Goal: Task Accomplishment & Management: Use online tool/utility

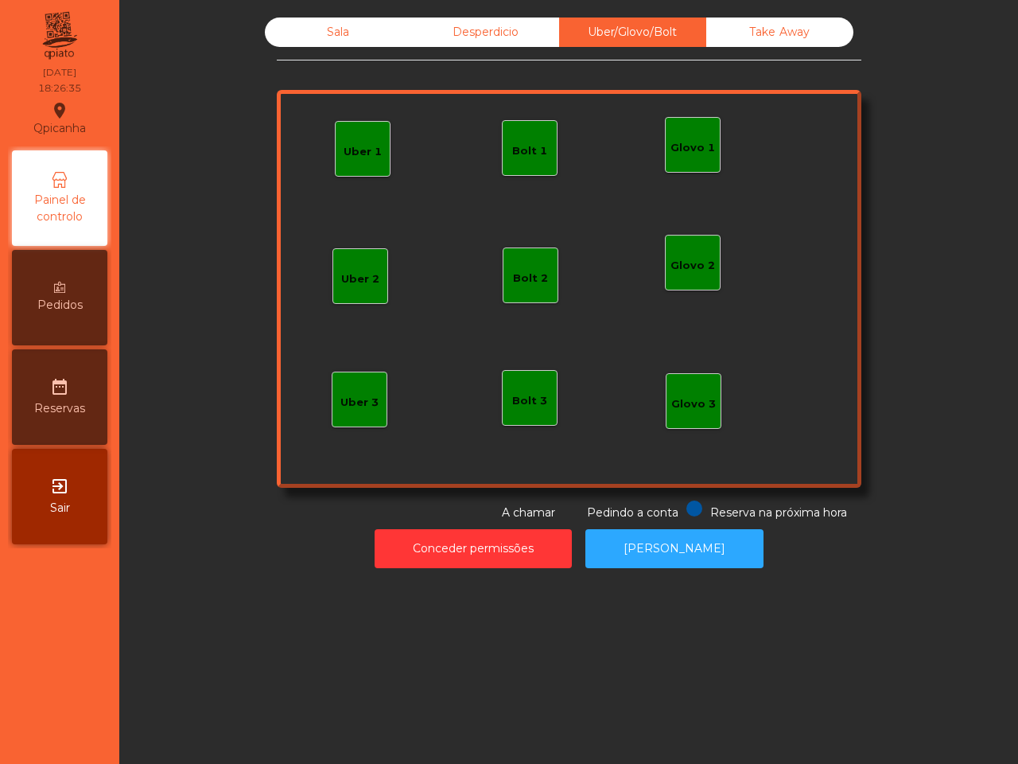
click at [335, 160] on div "Uber 1" at bounding box center [363, 149] width 56 height 56
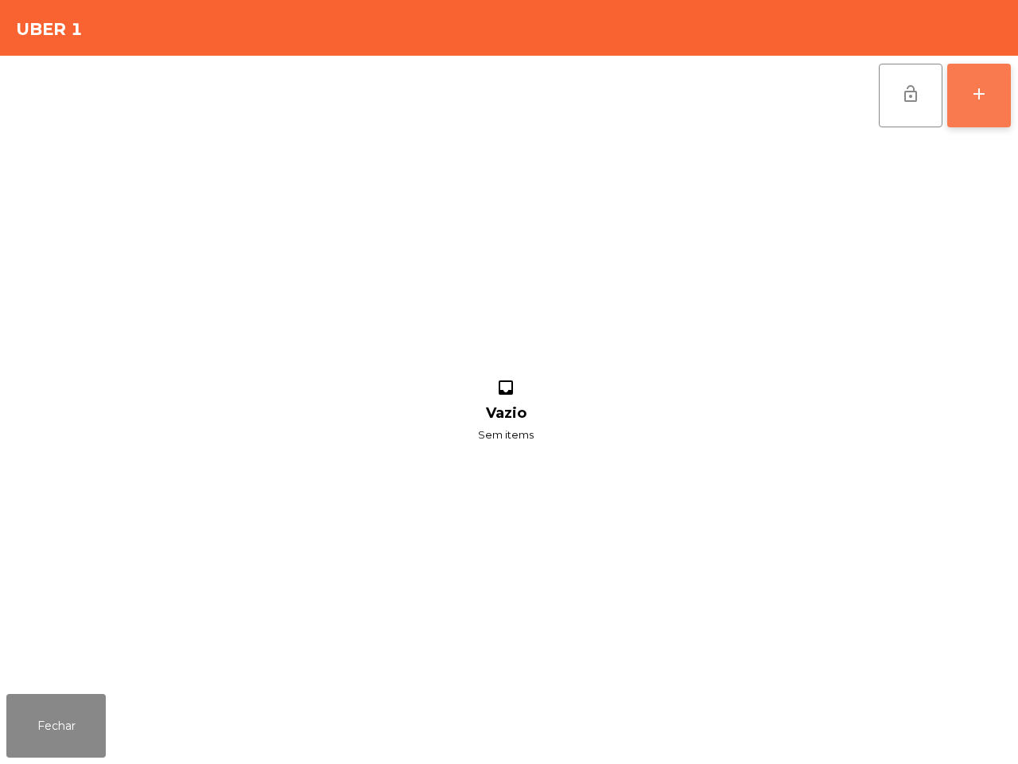
click at [955, 101] on button "add" at bounding box center [979, 96] width 64 height 64
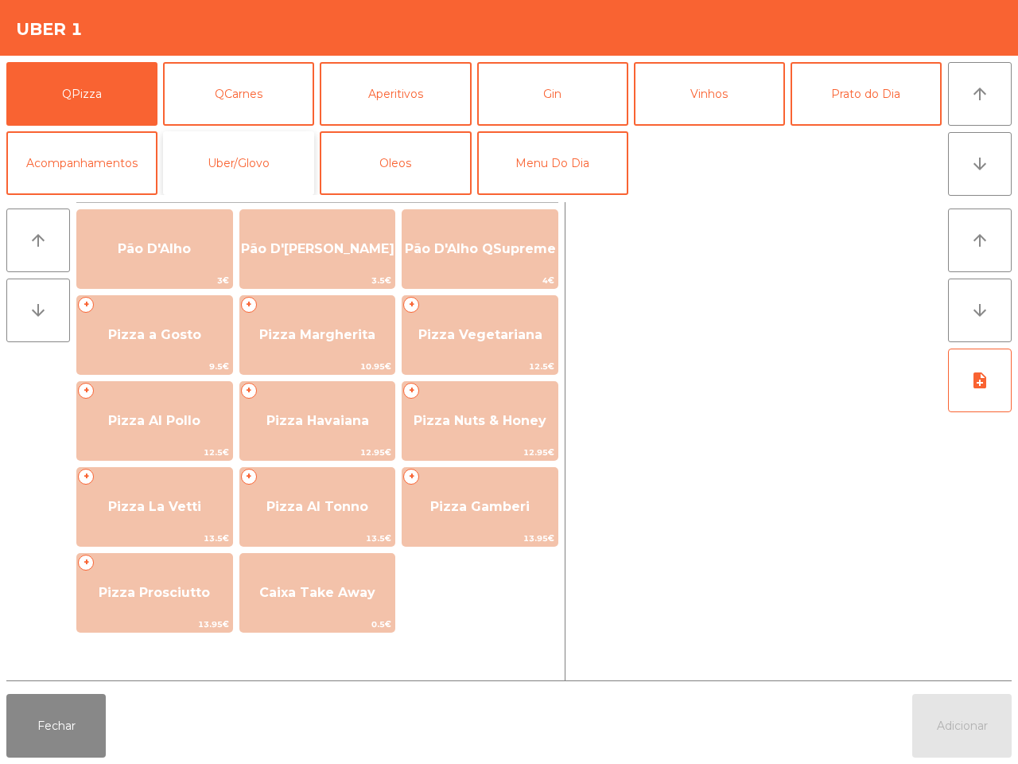
click at [268, 165] on button "Uber/Glovo" at bounding box center [238, 163] width 151 height 64
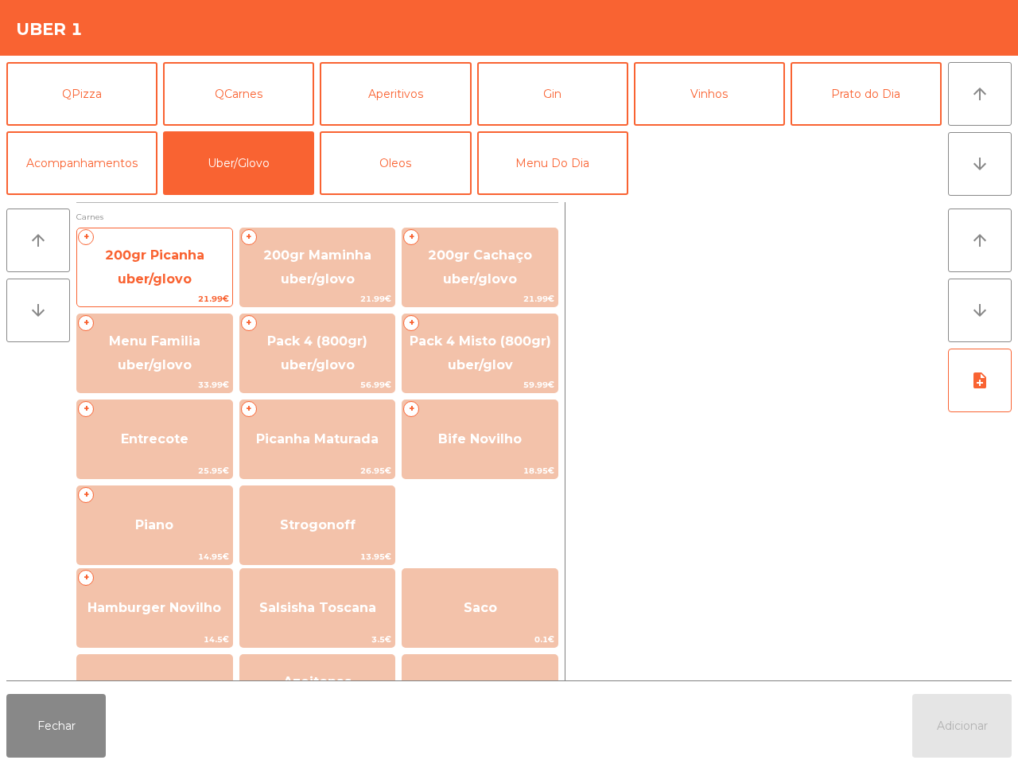
click at [185, 256] on span "200gr Picanha uber/glovo" at bounding box center [154, 266] width 99 height 39
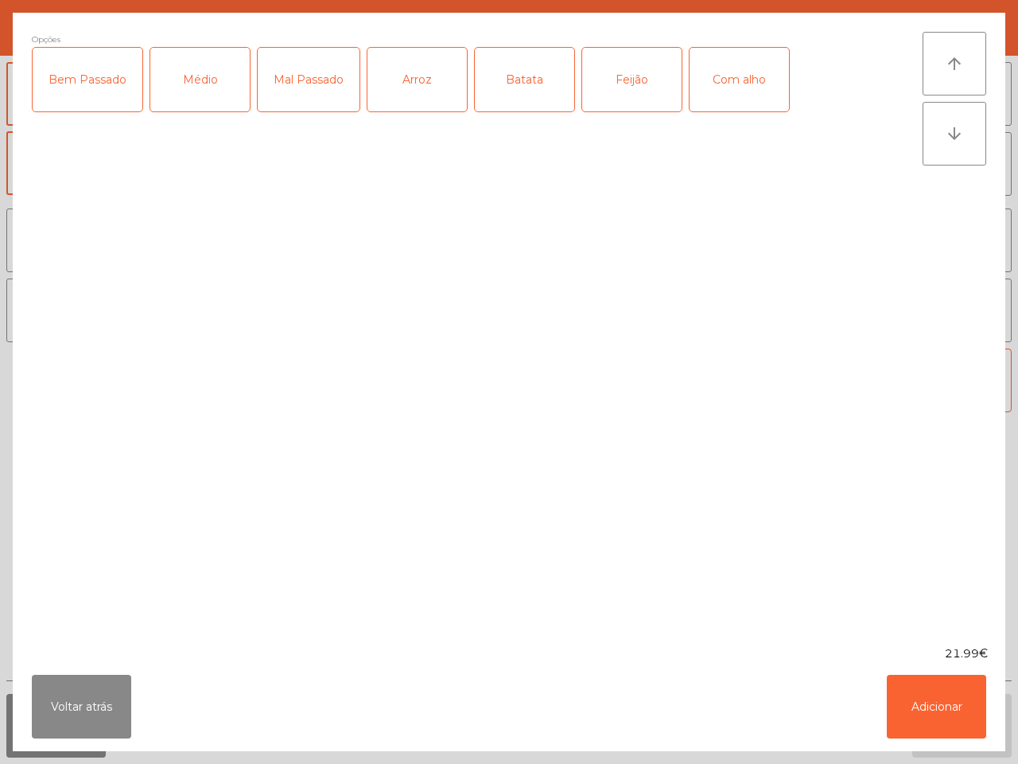
click at [733, 72] on div "Com alho" at bounding box center [739, 80] width 99 height 64
click at [188, 73] on div "Médio" at bounding box center [199, 80] width 99 height 64
click at [181, 76] on div "Médio" at bounding box center [199, 80] width 99 height 64
click at [87, 80] on div "Bem Passado" at bounding box center [88, 80] width 110 height 64
click at [939, 721] on button "Adicionar" at bounding box center [936, 706] width 99 height 64
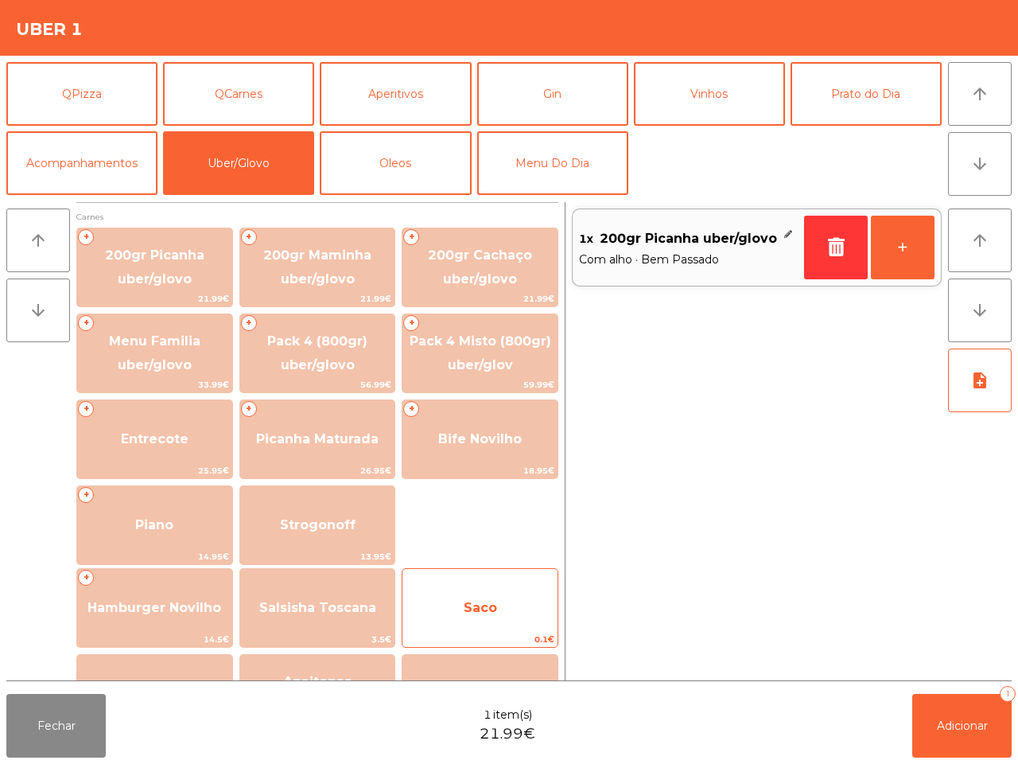
click at [449, 597] on span "Saco" at bounding box center [479, 607] width 155 height 43
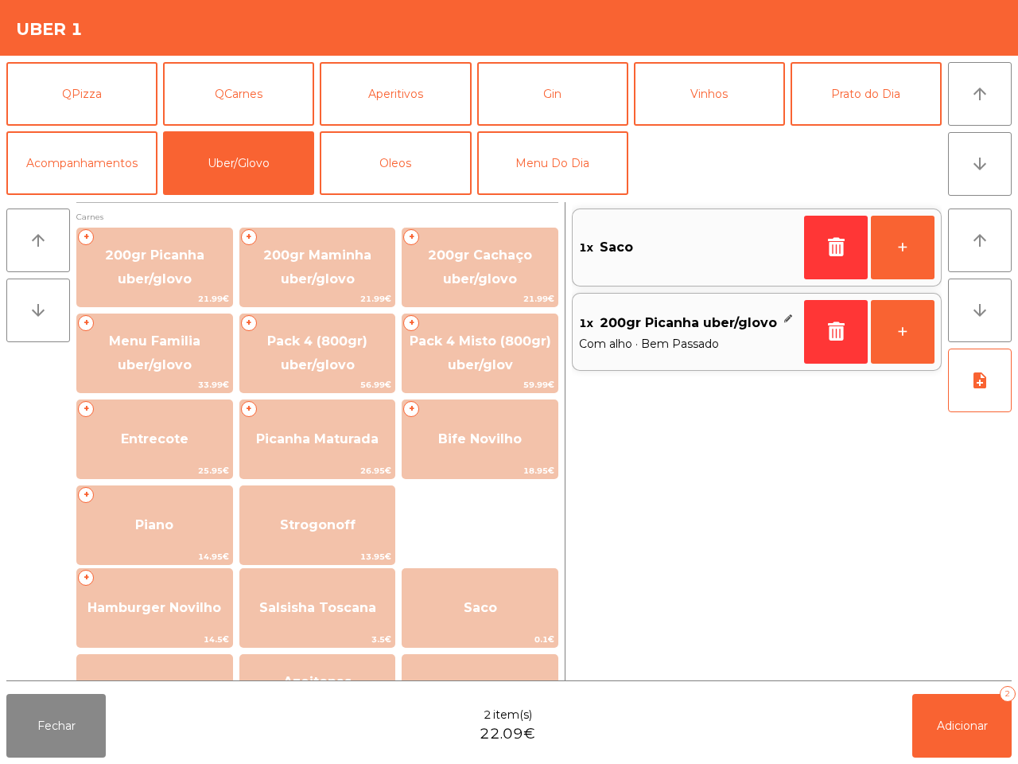
scroll to position [99, 0]
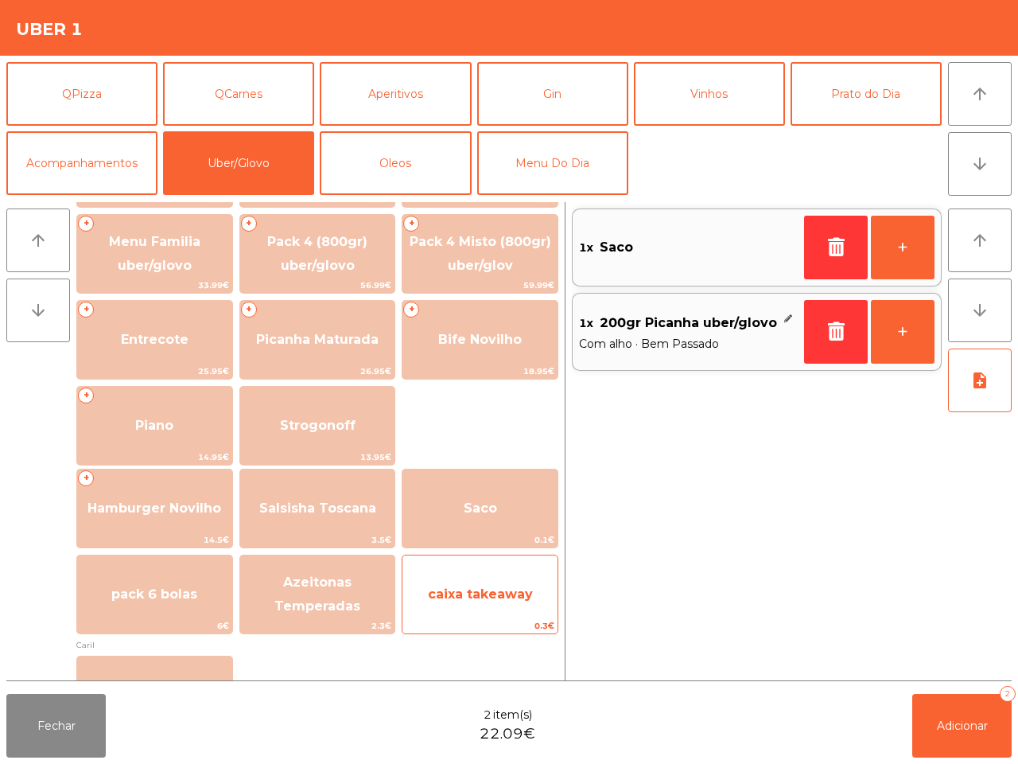
click at [494, 581] on span "caixa takeaway" at bounding box center [479, 594] width 155 height 43
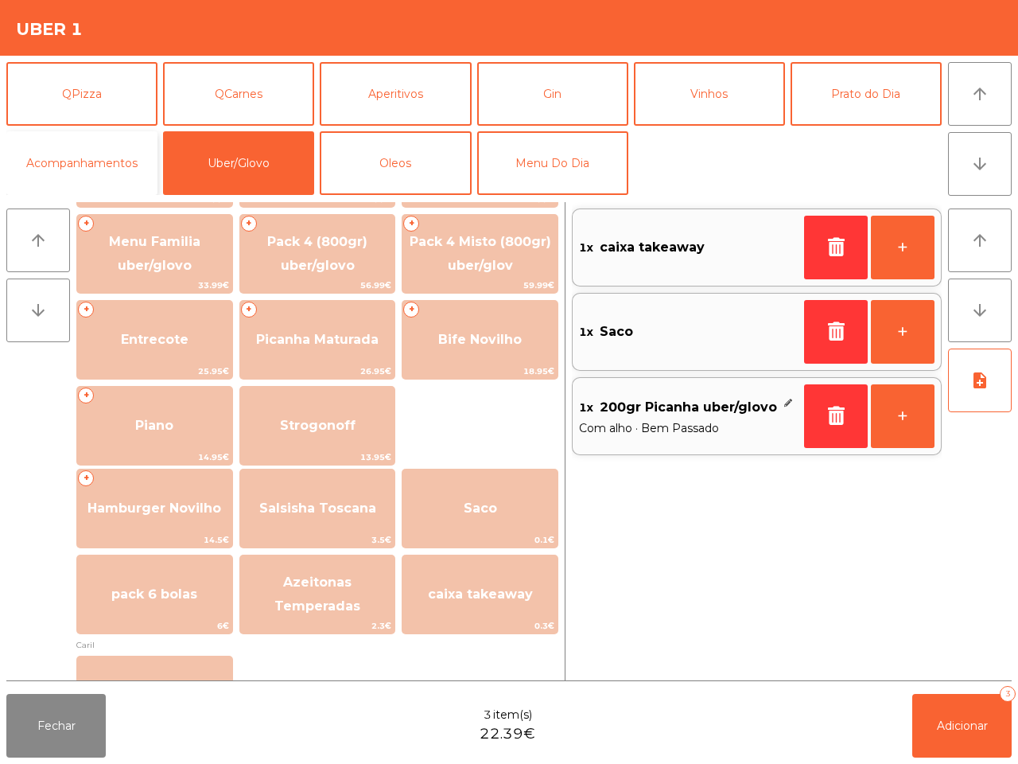
drag, startPoint x: 121, startPoint y: 160, endPoint x: 139, endPoint y: 176, distance: 24.2
click at [123, 161] on button "Acompanhamentos" at bounding box center [81, 163] width 151 height 64
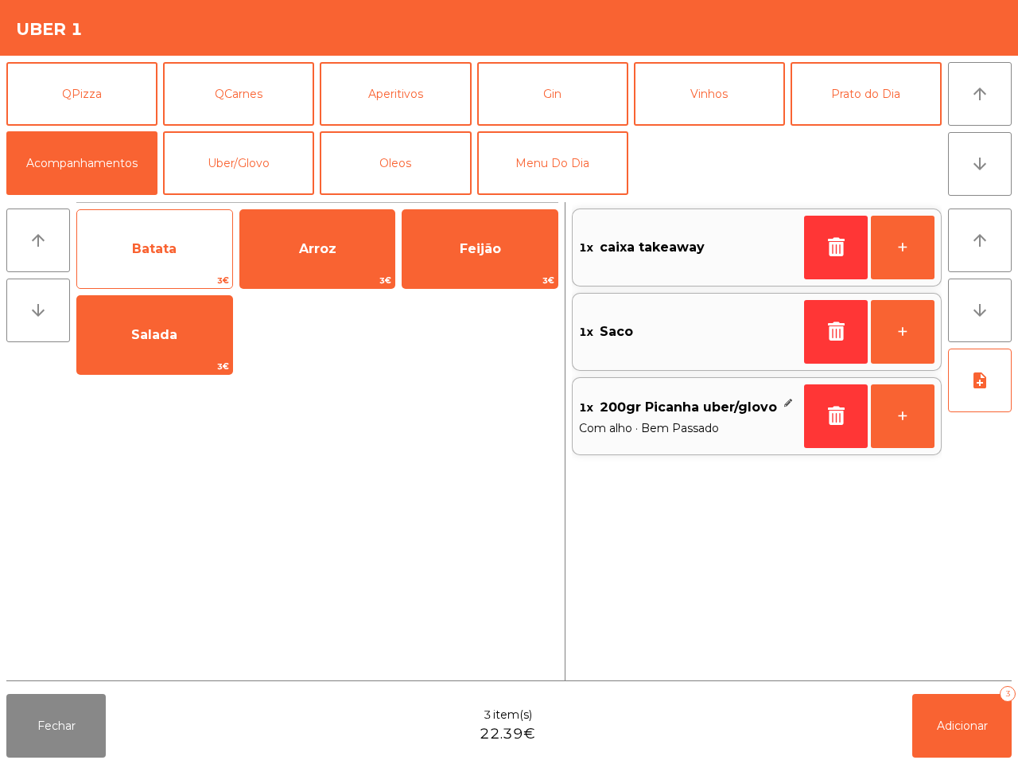
scroll to position [0, 0]
click at [187, 235] on span "Batata" at bounding box center [154, 248] width 155 height 43
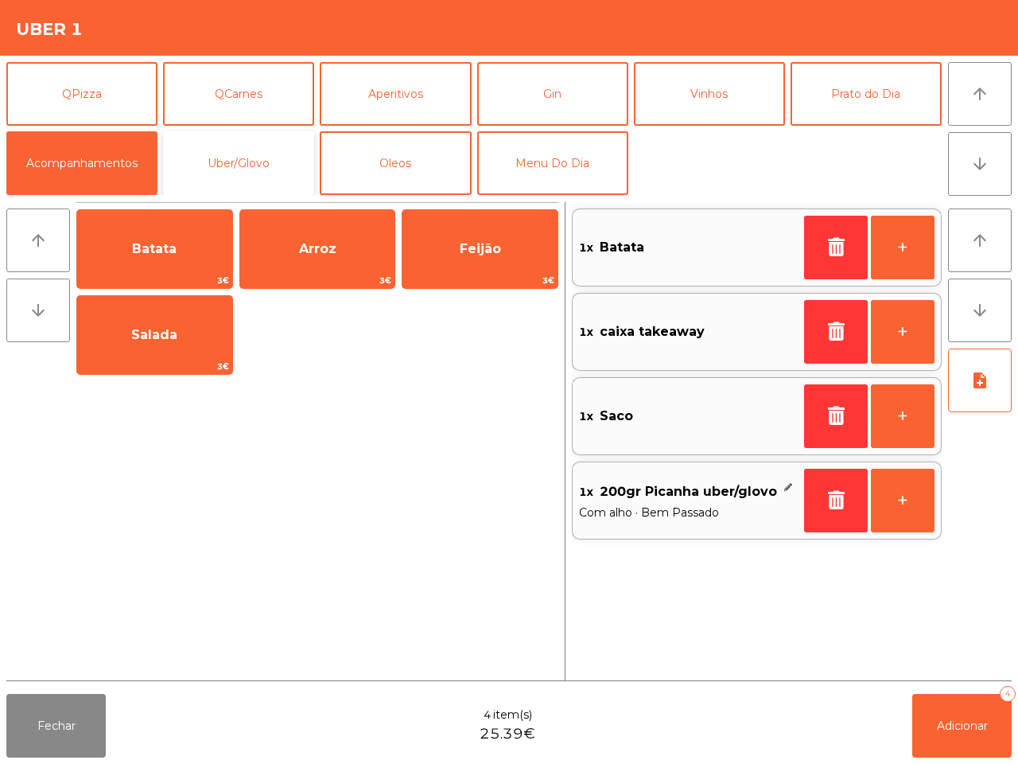
click at [249, 141] on button "Uber/Glovo" at bounding box center [238, 163] width 151 height 64
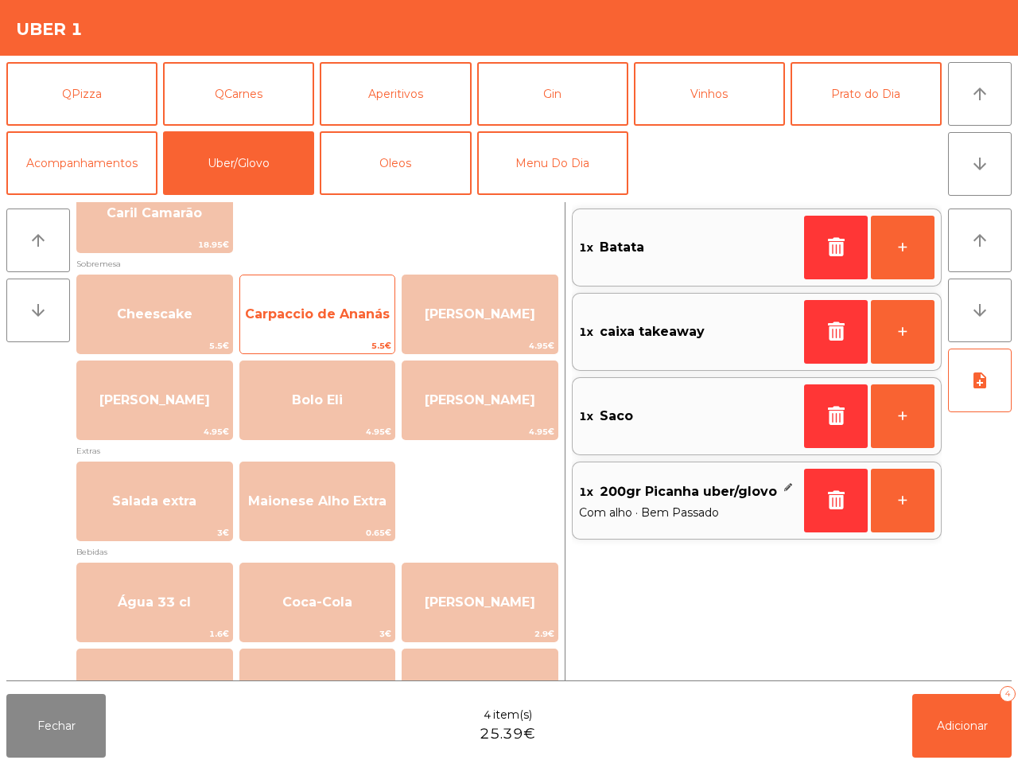
scroll to position [696, 0]
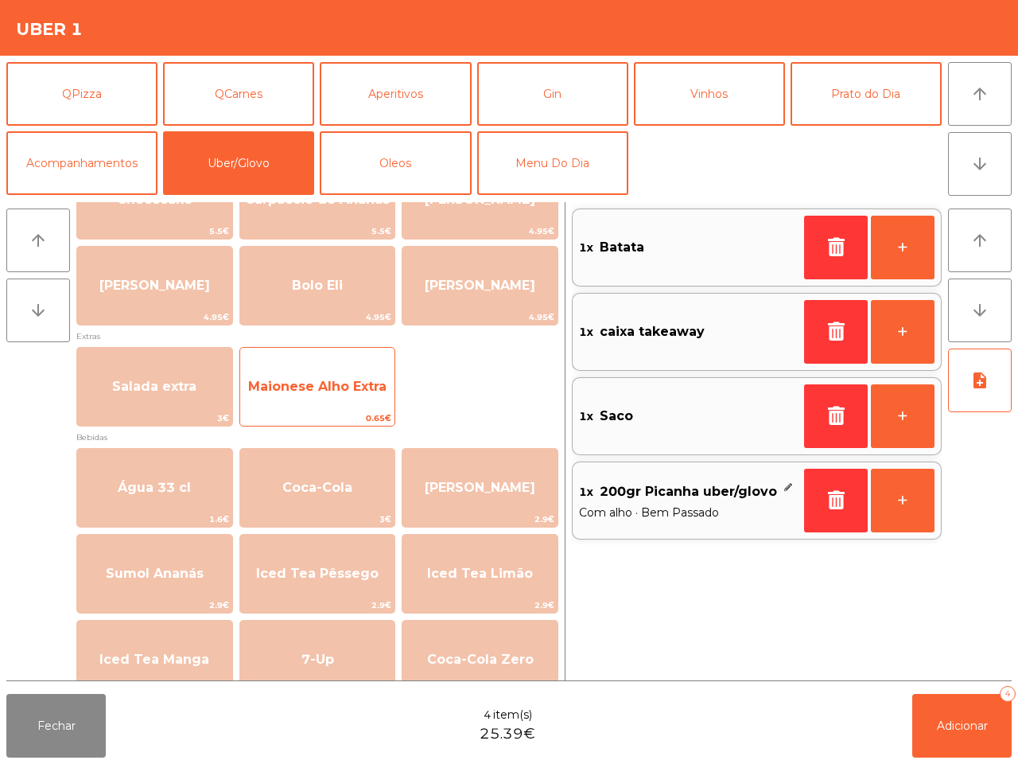
click at [302, 388] on span "Maionese Alho Extra" at bounding box center [317, 386] width 138 height 15
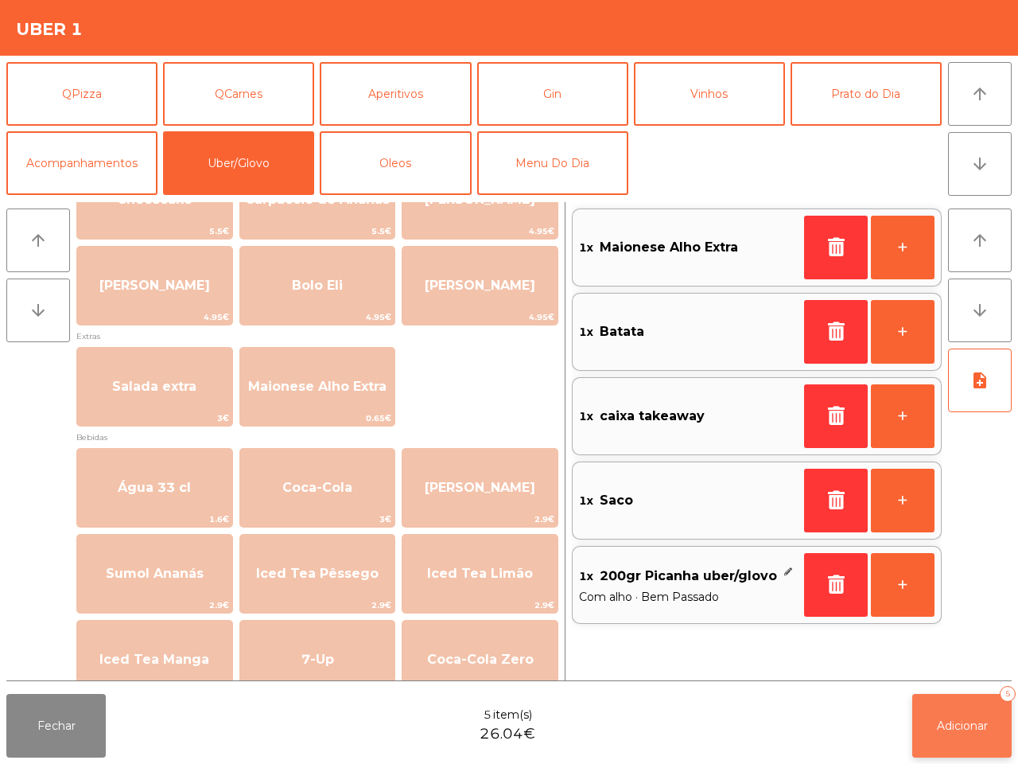
click at [920, 734] on button "Adicionar 5" at bounding box center [961, 726] width 99 height 64
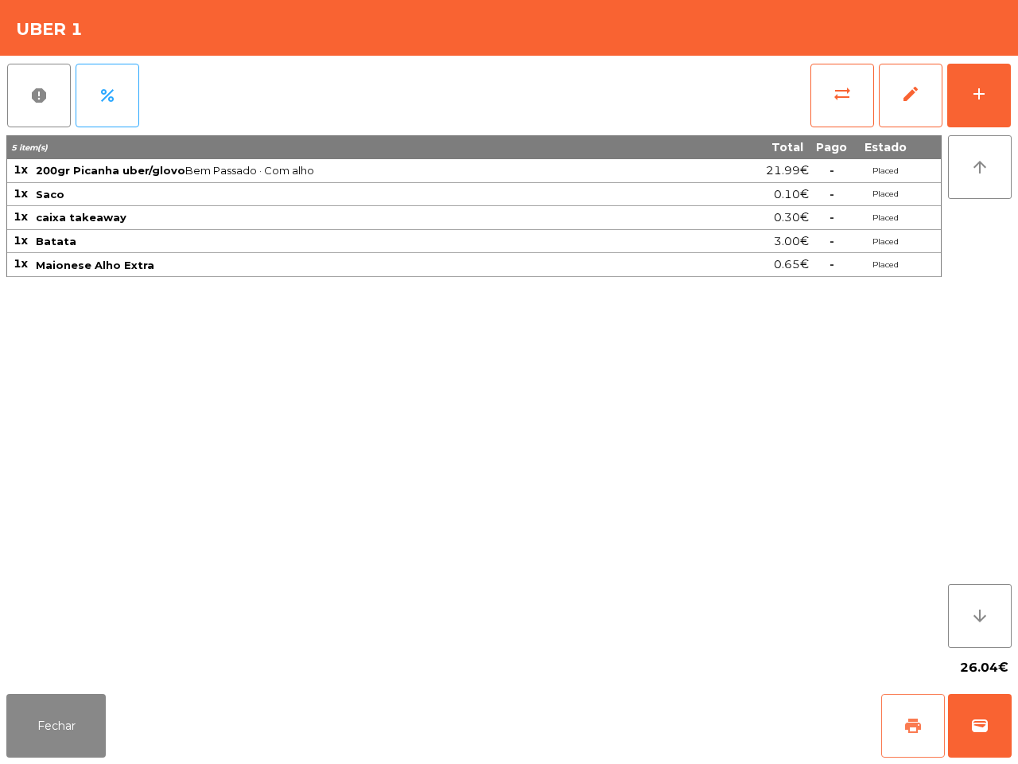
click at [895, 728] on button "print" at bounding box center [913, 726] width 64 height 64
click at [911, 725] on span "print" at bounding box center [913, 725] width 19 height 19
click at [982, 742] on button "wallet" at bounding box center [980, 726] width 64 height 64
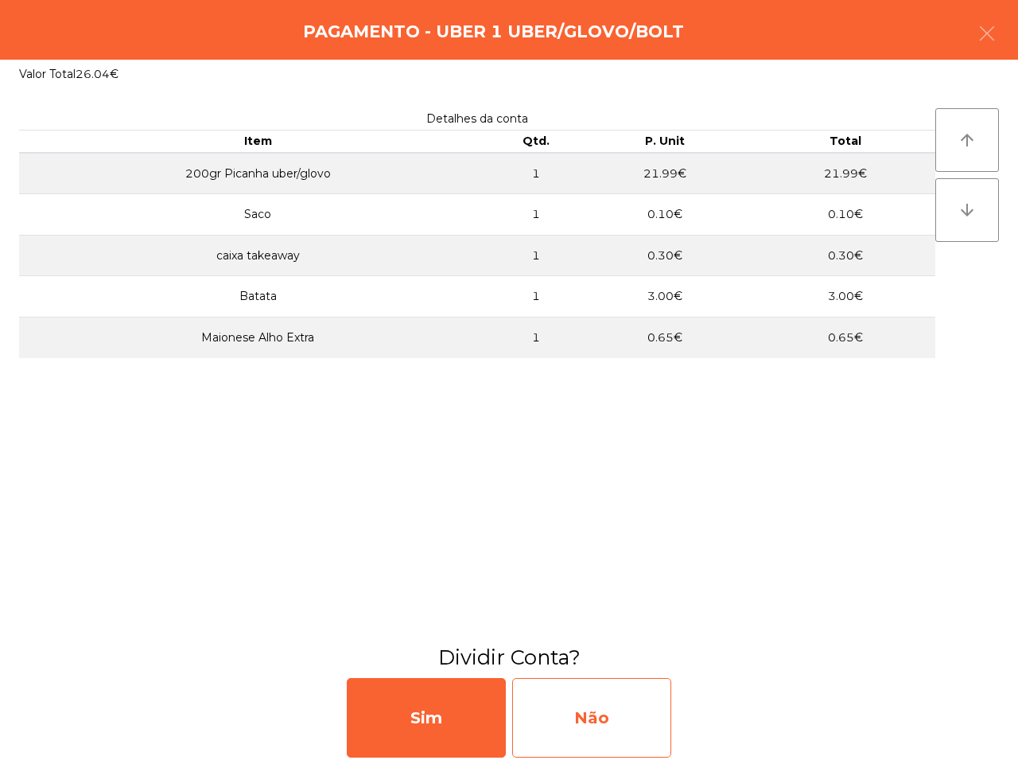
click at [635, 704] on div "Não" at bounding box center [591, 718] width 159 height 80
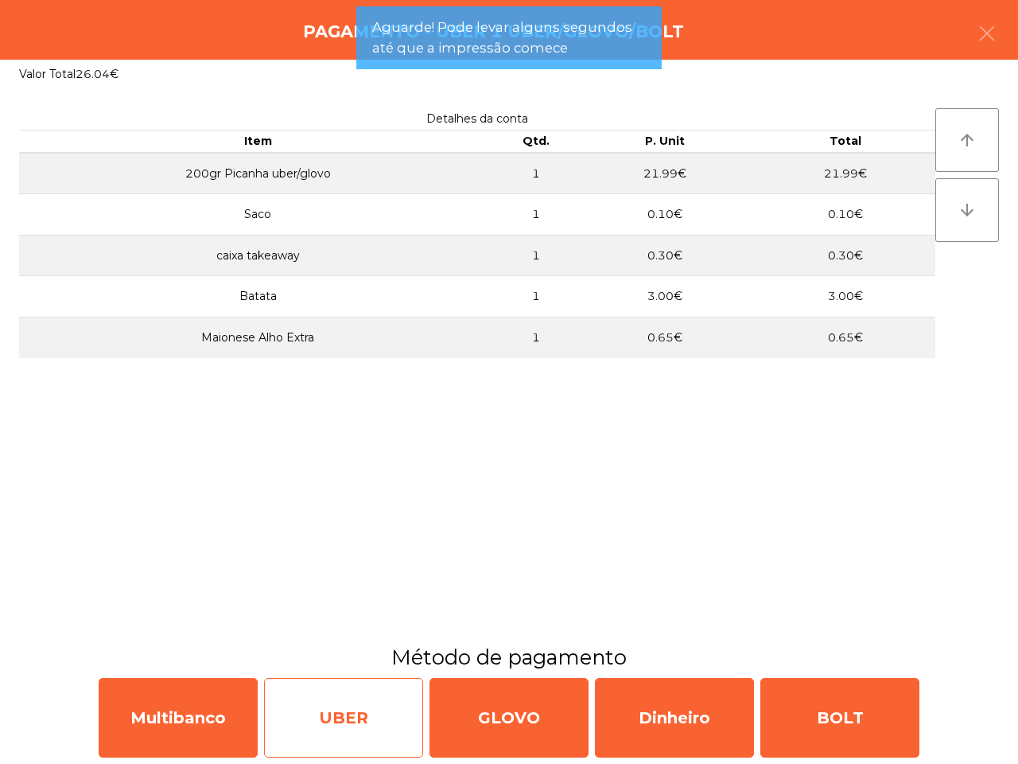
click at [359, 710] on div "UBER" at bounding box center [343, 718] width 159 height 80
select select "**"
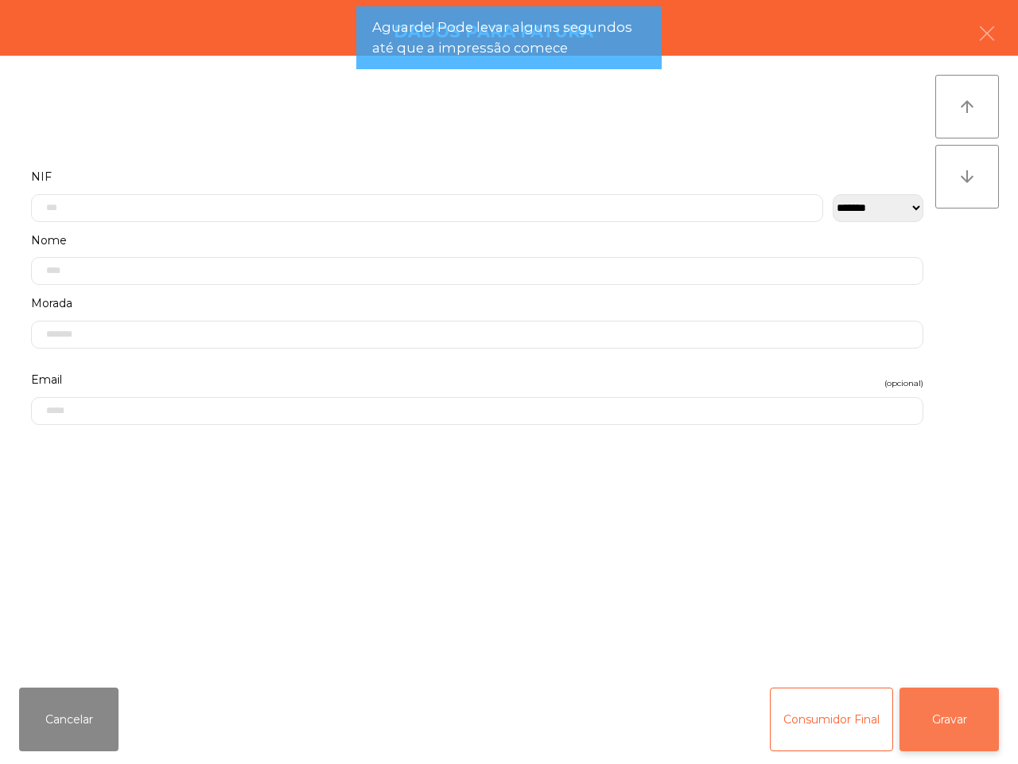
click at [970, 732] on button "Gravar" at bounding box center [949, 719] width 99 height 64
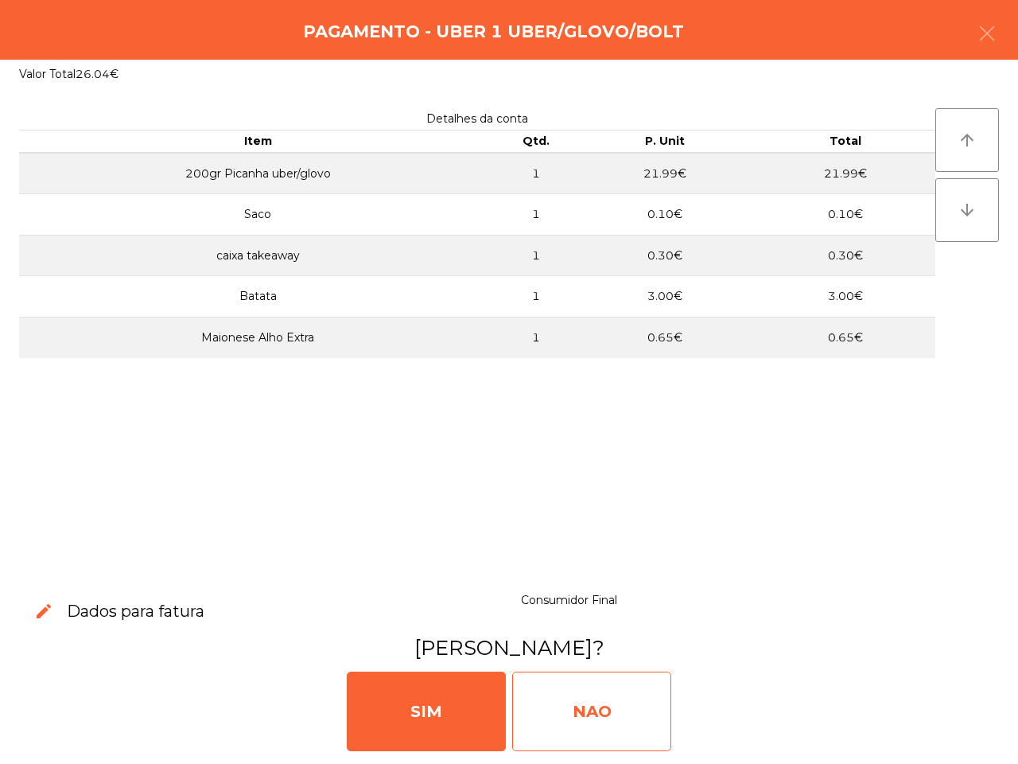
click at [620, 702] on div "NAO" at bounding box center [591, 711] width 159 height 80
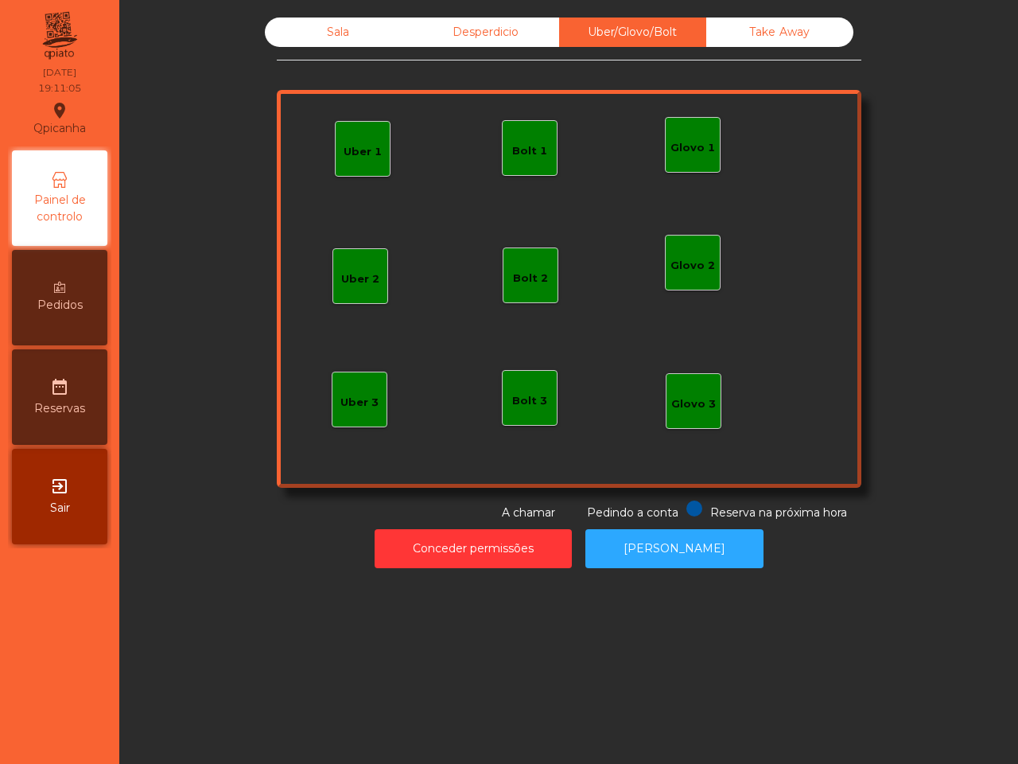
click at [786, 37] on div "Take Away" at bounding box center [779, 31] width 147 height 29
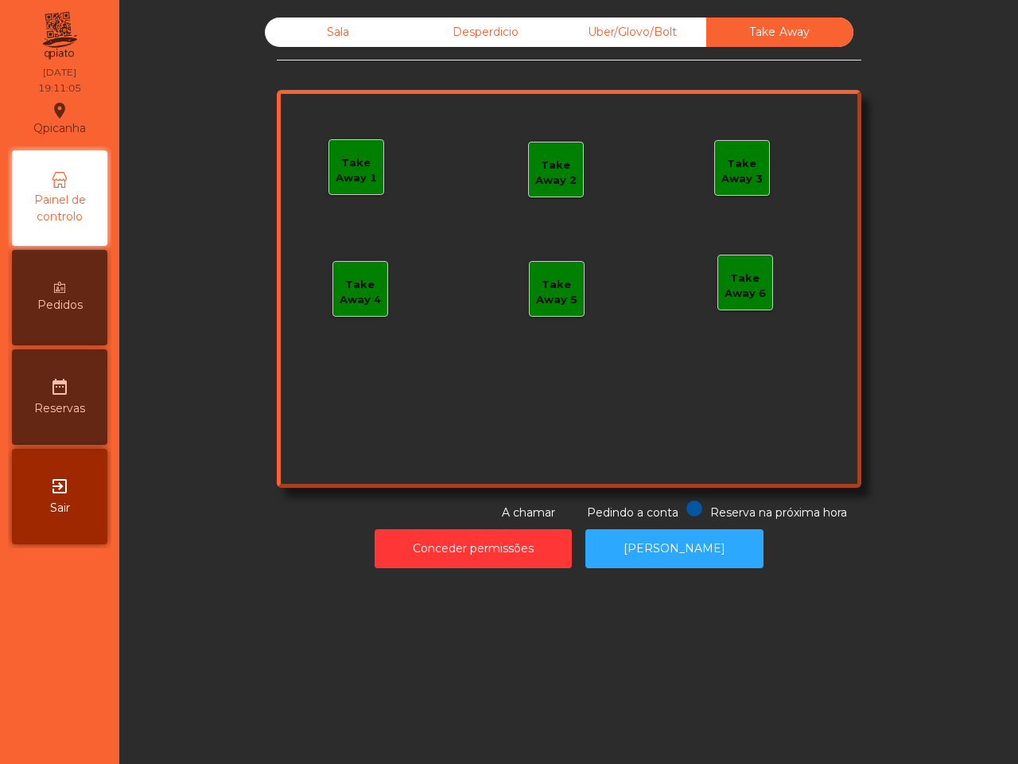
click at [511, 24] on div "Desperdicio" at bounding box center [485, 31] width 147 height 29
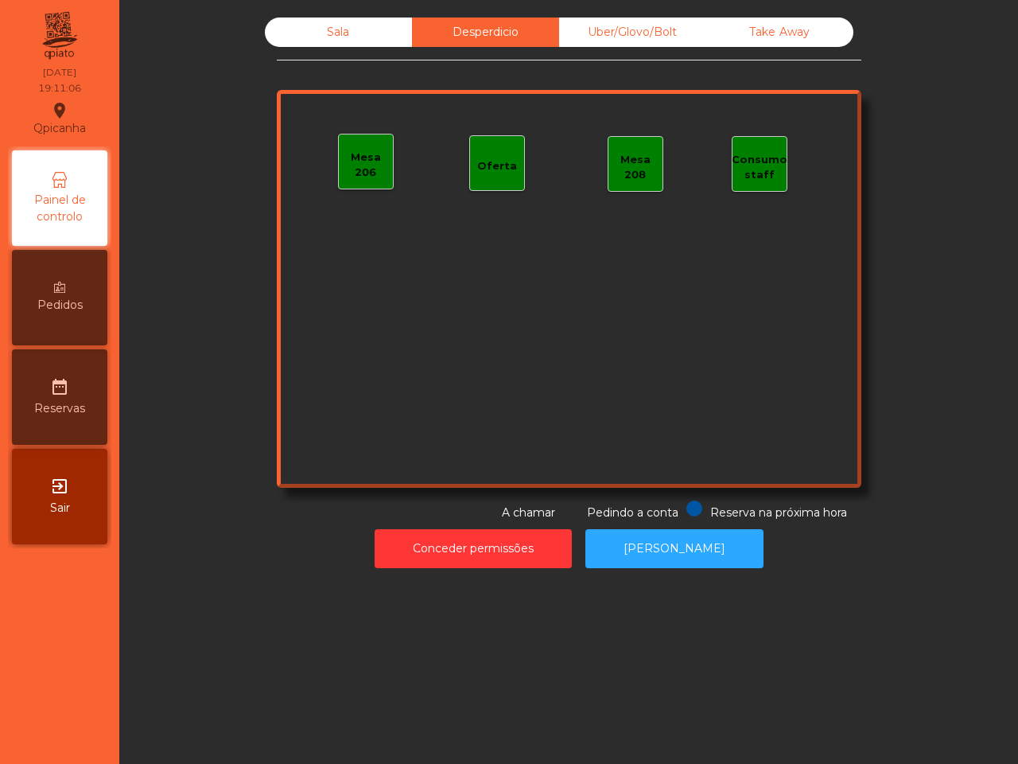
click at [348, 22] on div "Sala" at bounding box center [338, 31] width 147 height 29
